Goal: Task Accomplishment & Management: Manage account settings

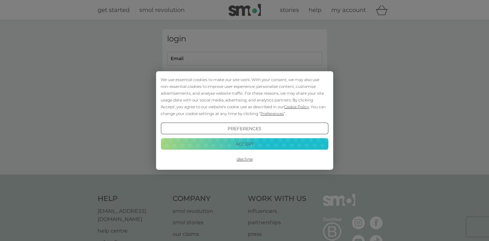
type input "[EMAIL_ADDRESS][DOMAIN_NAME]"
click at [242, 141] on button "Accept" at bounding box center [243, 144] width 167 height 12
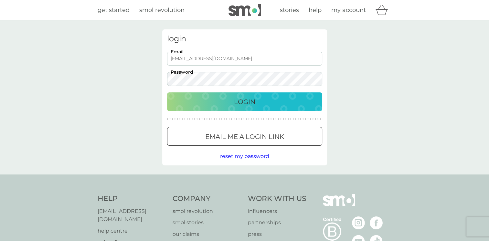
click at [241, 99] on p "Login" at bounding box center [244, 102] width 21 height 10
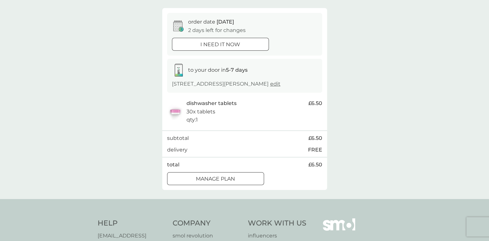
scroll to position [54, 0]
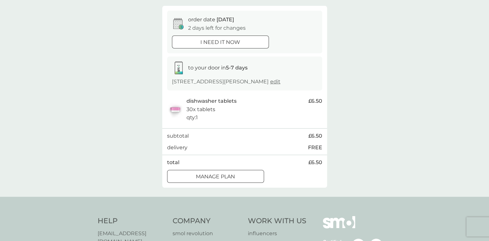
click at [229, 176] on p "Manage plan" at bounding box center [215, 176] width 39 height 8
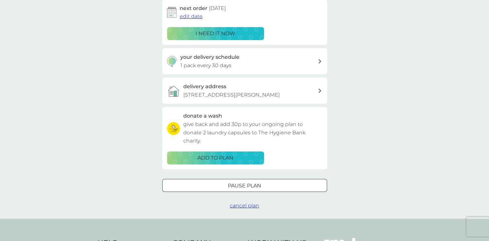
scroll to position [118, 0]
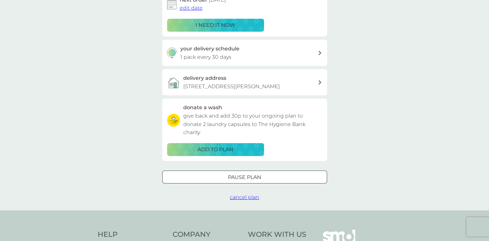
click at [252, 177] on div at bounding box center [252, 177] width 0 height 0
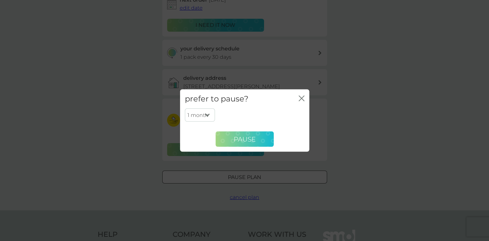
click at [244, 140] on span "Pause" at bounding box center [244, 139] width 22 height 8
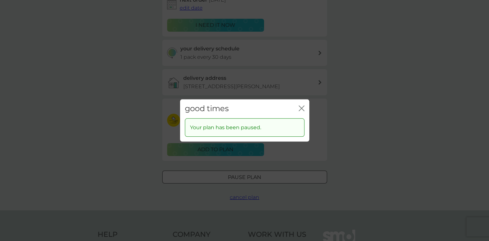
click at [301, 108] on icon "close" at bounding box center [302, 108] width 3 height 5
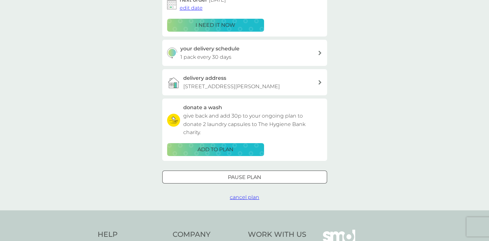
scroll to position [0, 0]
